Goal: Use online tool/utility: Use online tool/utility

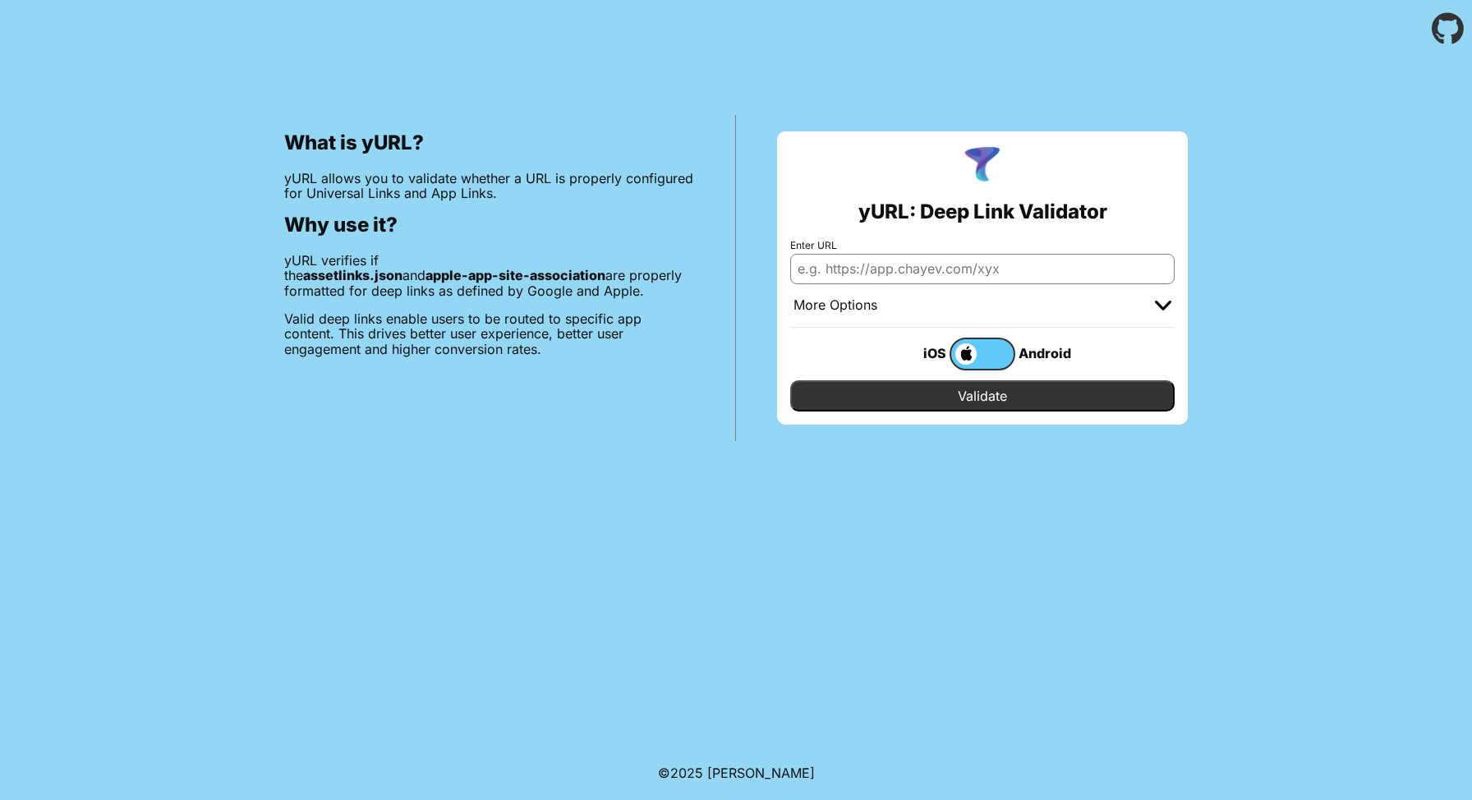
click at [841, 265] on input "Enter URL" at bounding box center [982, 269] width 385 height 30
paste input "[URL][DOMAIN_NAME]"
type input "[URL][DOMAIN_NAME]"
click at [998, 394] on input "Validate" at bounding box center [982, 395] width 385 height 31
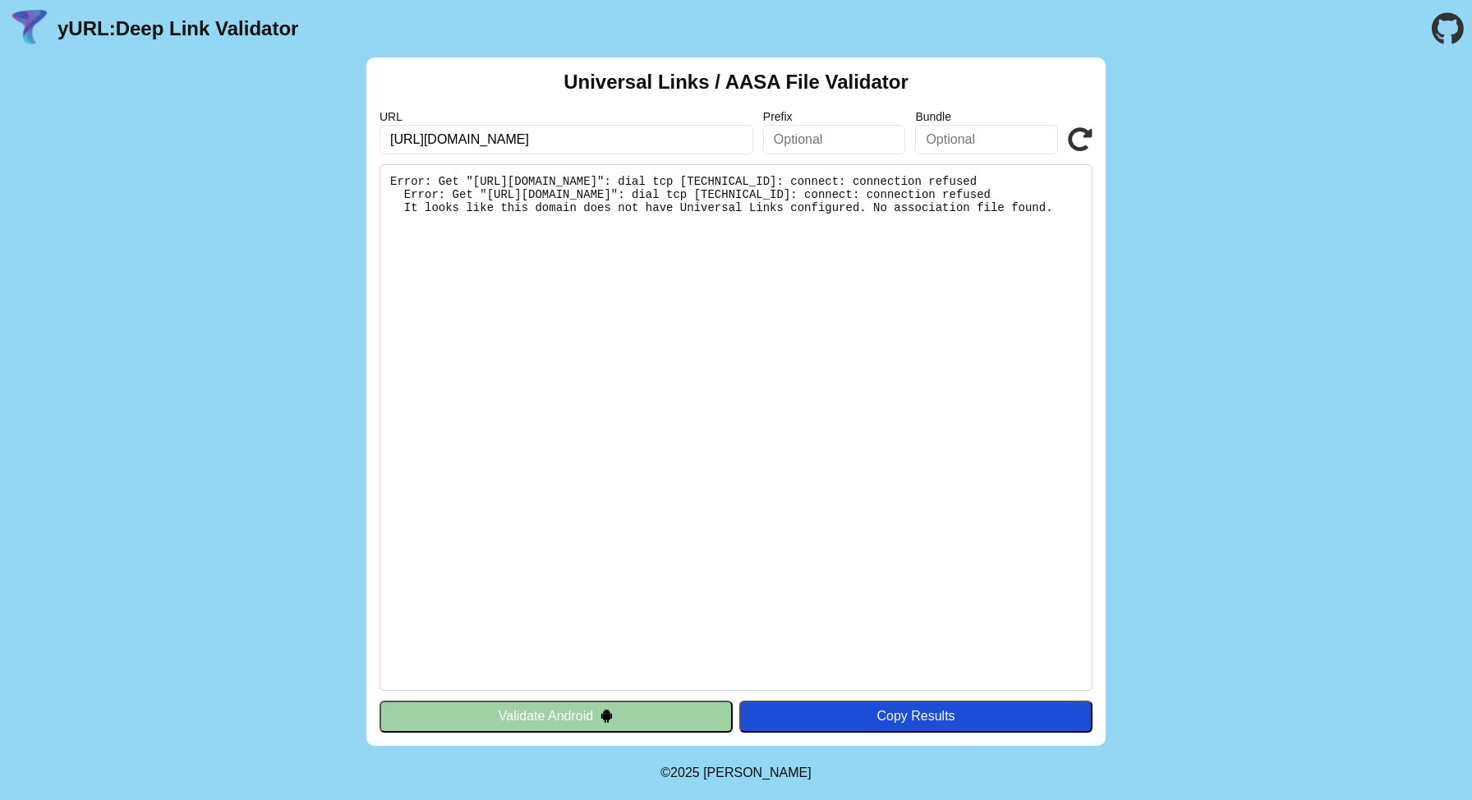
click at [840, 481] on pre "Error: Get "https://backend.33h3.cn/.well-known/apple-app-site-association": di…" at bounding box center [736, 427] width 713 height 527
